Goal: Find specific page/section: Find specific page/section

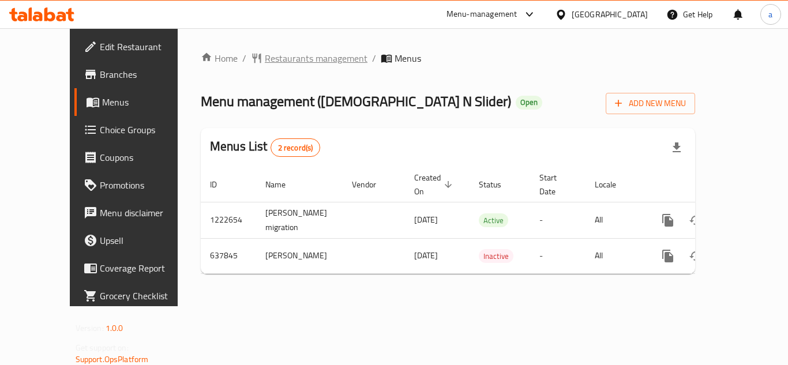
click at [265, 53] on span "Restaurants management" at bounding box center [316, 58] width 103 height 14
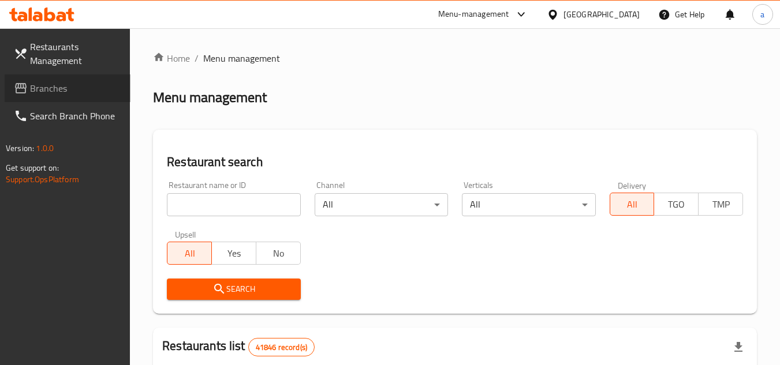
drag, startPoint x: 88, startPoint y: 89, endPoint x: 67, endPoint y: 93, distance: 21.7
click at [88, 89] on span "Branches" at bounding box center [75, 88] width 91 height 14
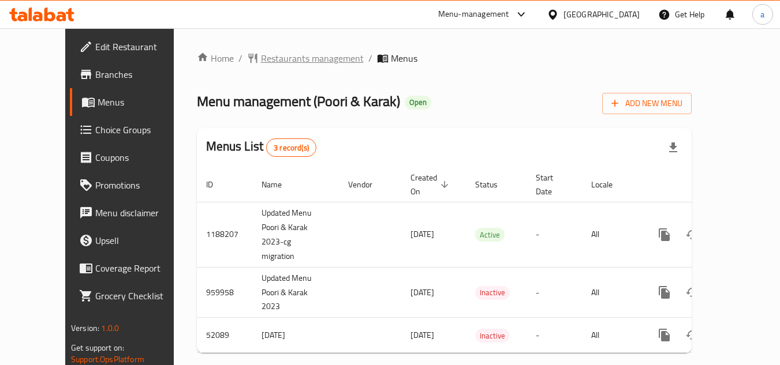
click at [276, 62] on span "Restaurants management" at bounding box center [312, 58] width 103 height 14
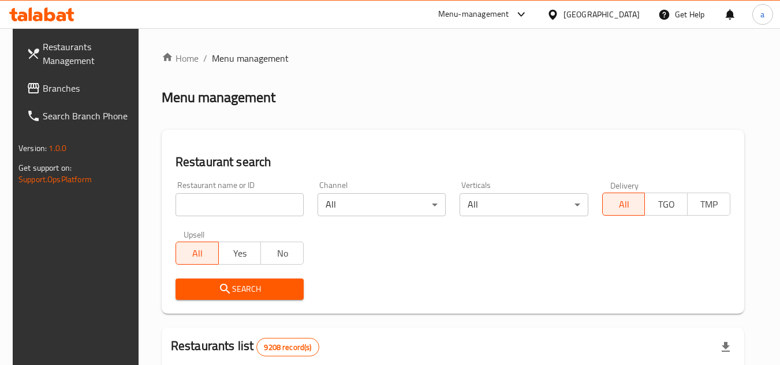
click at [57, 87] on span "Branches" at bounding box center [88, 88] width 91 height 14
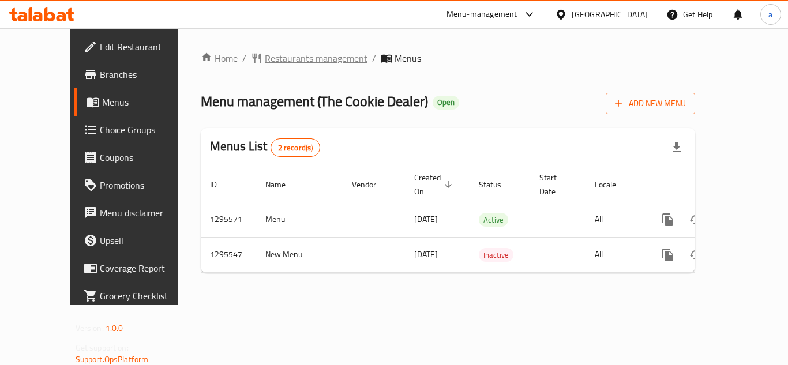
click at [266, 52] on span "Restaurants management" at bounding box center [316, 58] width 103 height 14
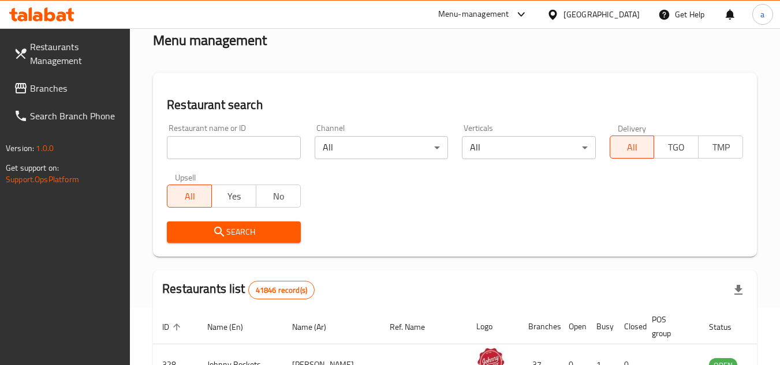
scroll to position [58, 0]
click at [216, 192] on span "Yes" at bounding box center [233, 196] width 35 height 17
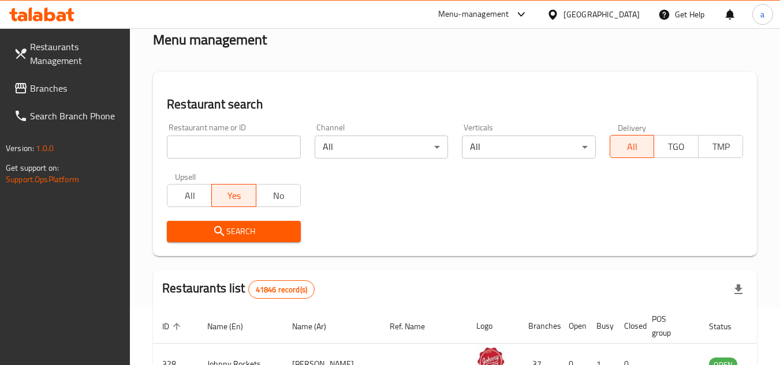
click at [216, 192] on span "Yes" at bounding box center [233, 196] width 35 height 17
click at [228, 160] on div "Restaurant name or ID Restaurant name or ID" at bounding box center [233, 141] width 147 height 49
click at [231, 146] on input "search" at bounding box center [233, 147] width 133 height 23
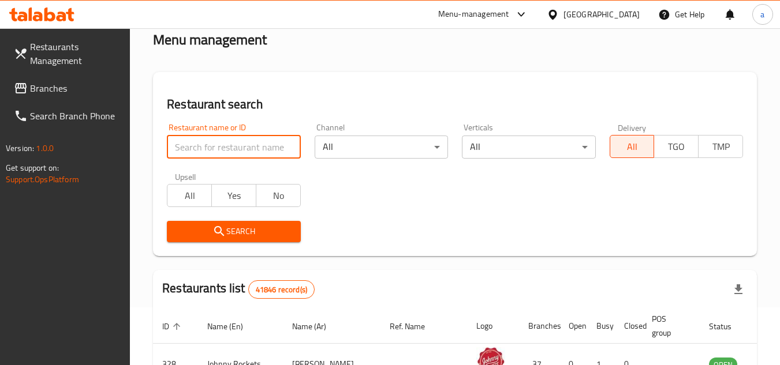
paste input "699674"
type input "699674"
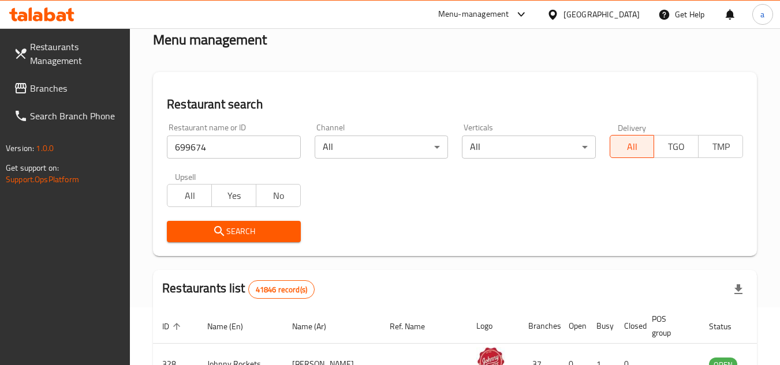
click at [188, 230] on span "Search" at bounding box center [233, 232] width 115 height 14
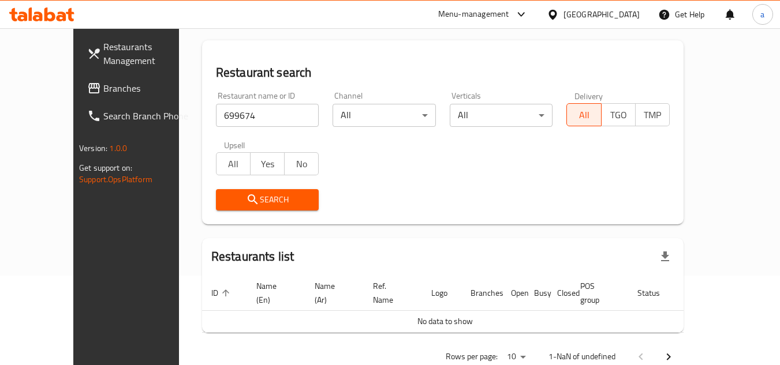
scroll to position [106, 0]
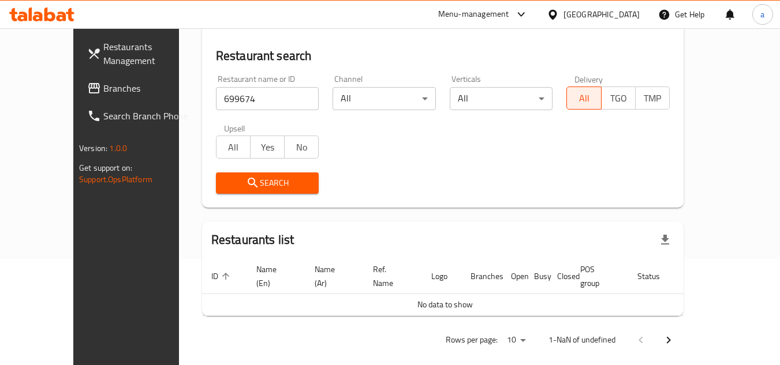
click at [245, 91] on input "699674" at bounding box center [267, 98] width 103 height 23
click at [233, 176] on span "Search" at bounding box center [267, 183] width 85 height 14
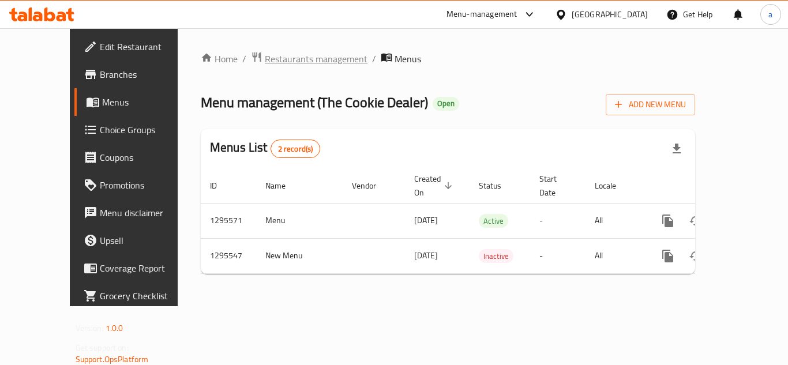
click at [291, 62] on span "Restaurants management" at bounding box center [316, 59] width 103 height 14
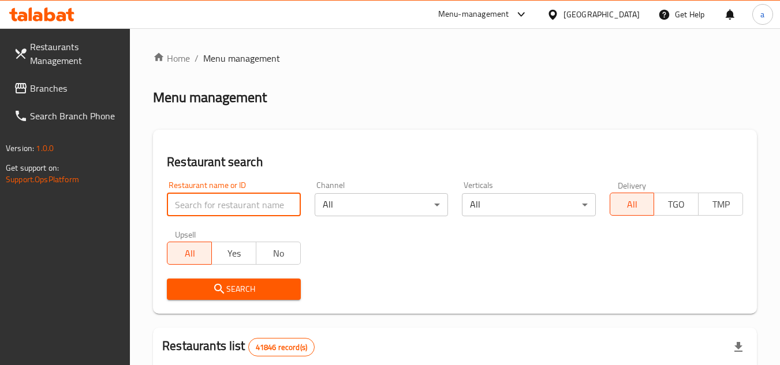
click at [235, 200] on input "search" at bounding box center [233, 204] width 133 height 23
paste input "699674"
type input "699674"
click at [199, 279] on button "Search" at bounding box center [233, 289] width 133 height 21
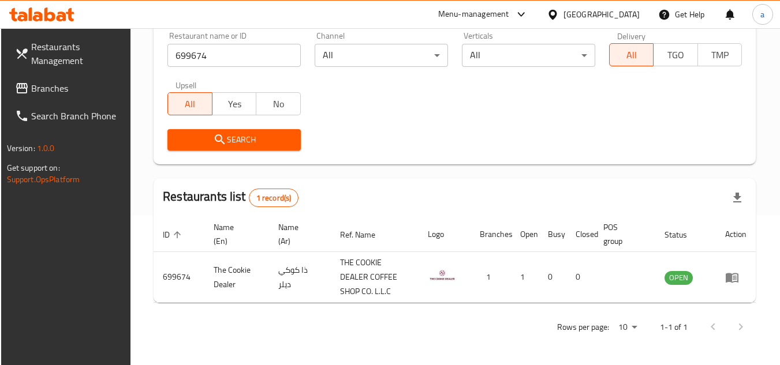
scroll to position [149, 0]
